Goal: Find specific page/section: Find specific page/section

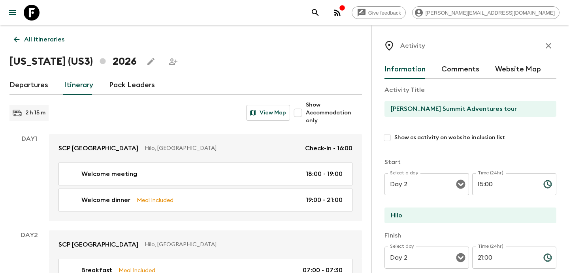
click at [342, 14] on icon "button" at bounding box center [337, 12] width 9 height 9
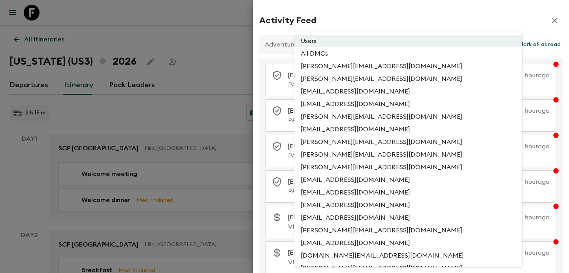
click at [370, 52] on li "All DMCs" at bounding box center [408, 53] width 228 height 13
type input "EXTERNAL_ONLY"
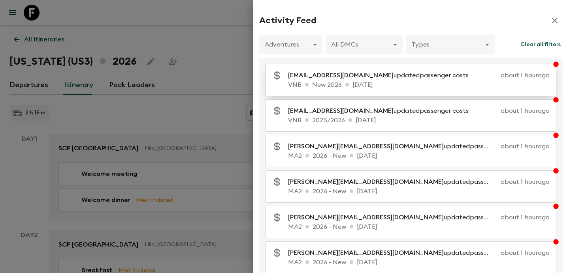
click at [369, 81] on p "VNB New 2026 [DATE]" at bounding box center [419, 84] width 262 height 9
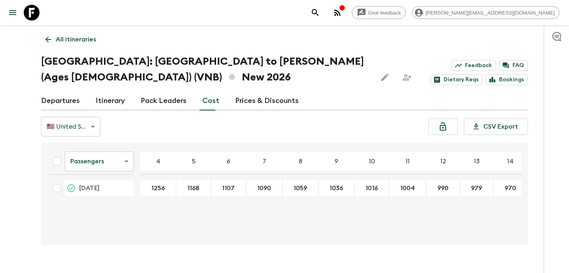
click at [94, 39] on p "All itineraries" at bounding box center [76, 39] width 40 height 9
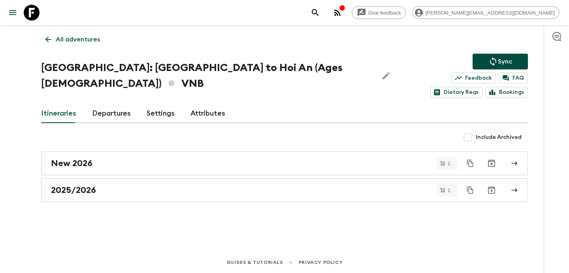
click at [87, 44] on p "All adventures" at bounding box center [78, 39] width 44 height 9
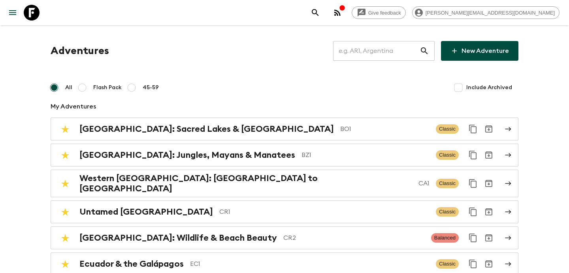
click at [381, 45] on input "text" at bounding box center [376, 51] width 87 height 22
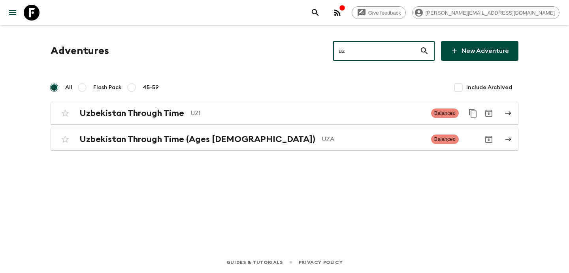
type input "uz1"
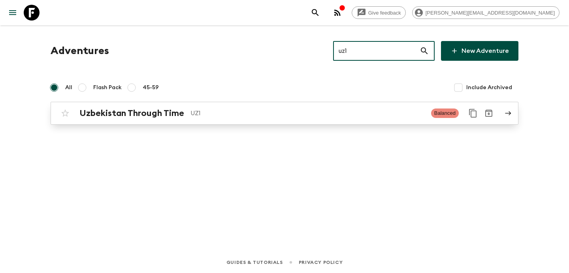
click at [297, 104] on link "Uzbekistan Through Time UZ1 Balanced" at bounding box center [285, 113] width 468 height 23
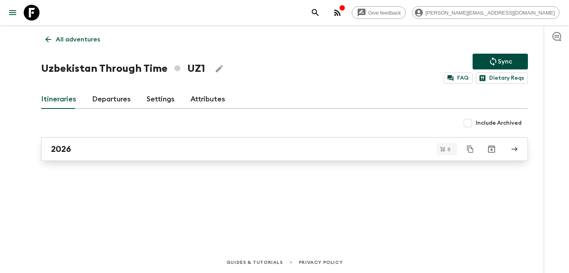
click at [221, 147] on div "2026" at bounding box center [277, 149] width 452 height 10
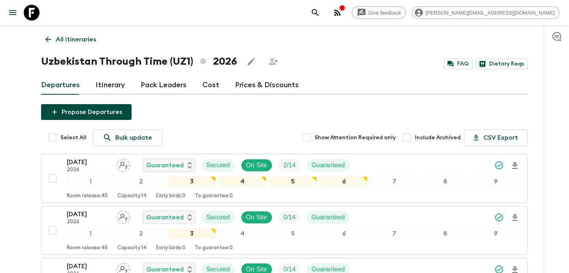
click at [83, 44] on p "All itineraries" at bounding box center [76, 39] width 40 height 9
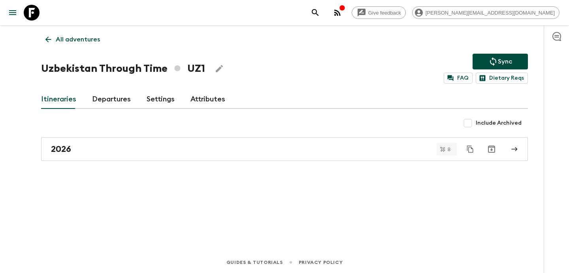
click at [83, 44] on p "All adventures" at bounding box center [78, 39] width 44 height 9
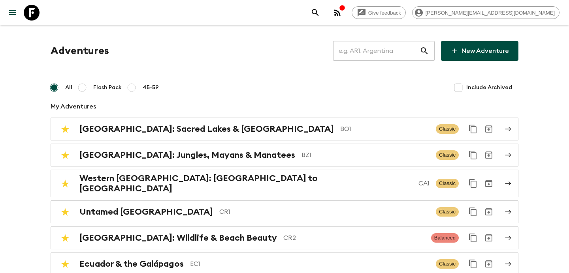
click at [387, 55] on input "text" at bounding box center [376, 51] width 87 height 22
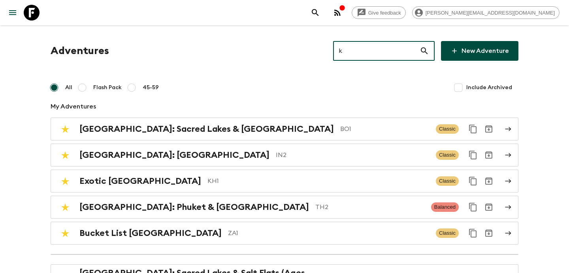
type input "kg"
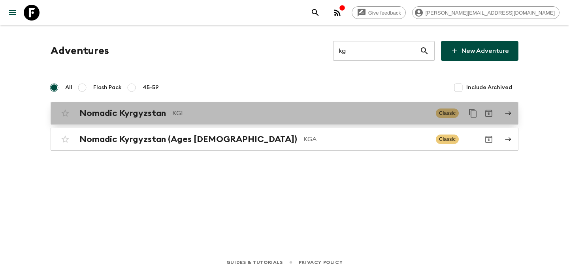
click at [242, 111] on p "KG1" at bounding box center [300, 113] width 257 height 9
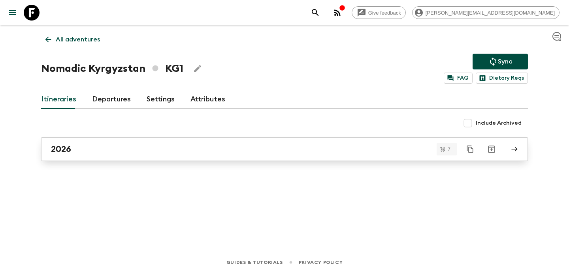
click at [187, 156] on link "2026" at bounding box center [284, 150] width 487 height 24
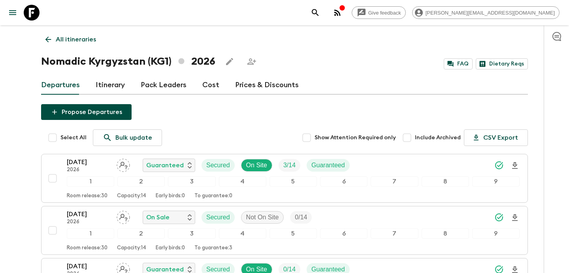
click at [90, 37] on p "All itineraries" at bounding box center [76, 39] width 40 height 9
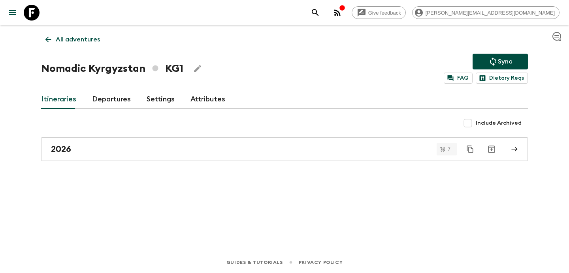
click at [90, 37] on p "All adventures" at bounding box center [78, 39] width 44 height 9
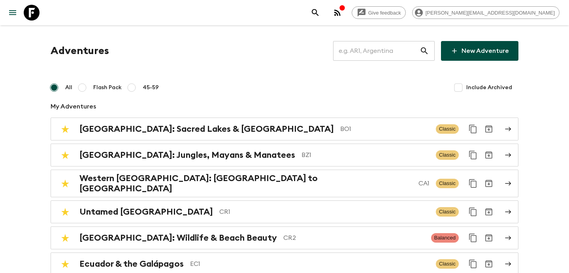
click at [381, 51] on input "text" at bounding box center [376, 51] width 87 height 22
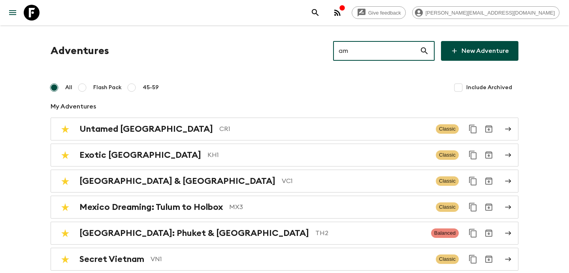
type input "am2"
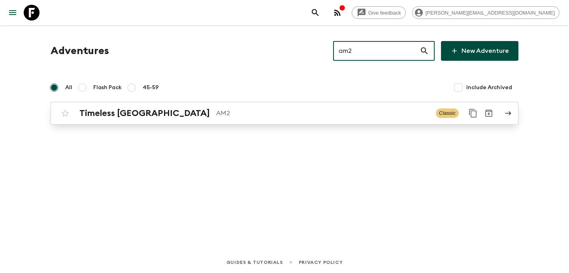
click at [292, 116] on p "AM2" at bounding box center [322, 113] width 213 height 9
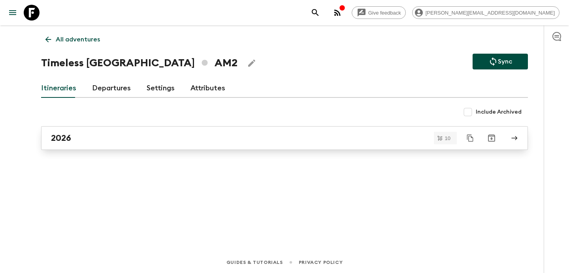
click at [249, 141] on div "2026" at bounding box center [277, 138] width 452 height 10
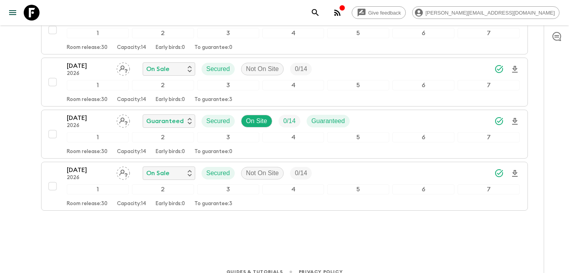
scroll to position [471, 0]
